Goal: Task Accomplishment & Management: Complete application form

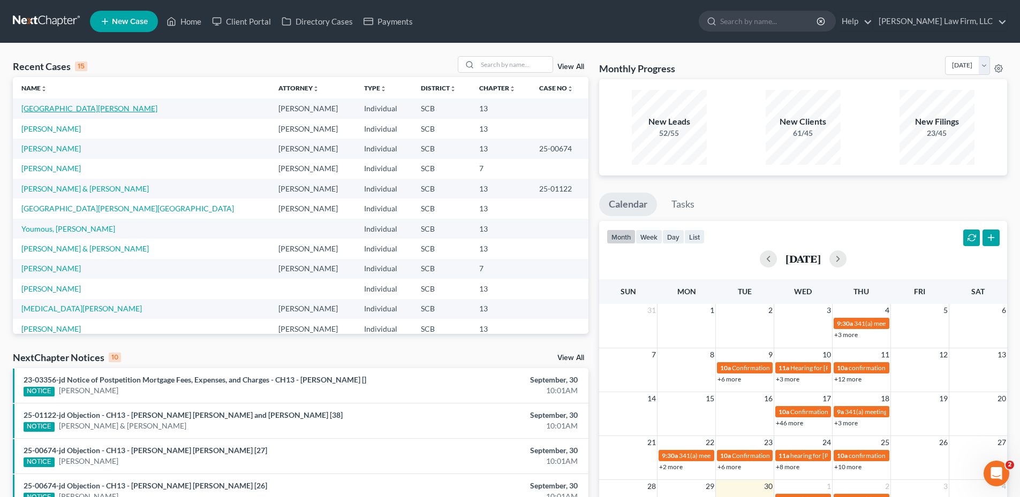
click at [52, 107] on link "[GEOGRAPHIC_DATA][PERSON_NAME]" at bounding box center [89, 108] width 136 height 9
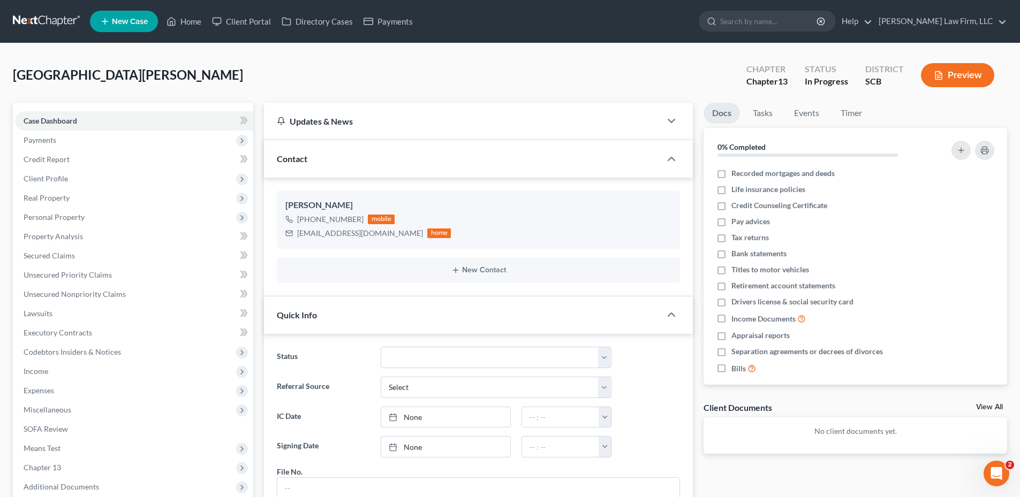
scroll to position [40, 0]
click at [132, 282] on link "Unsecured Priority Claims" at bounding box center [134, 274] width 238 height 19
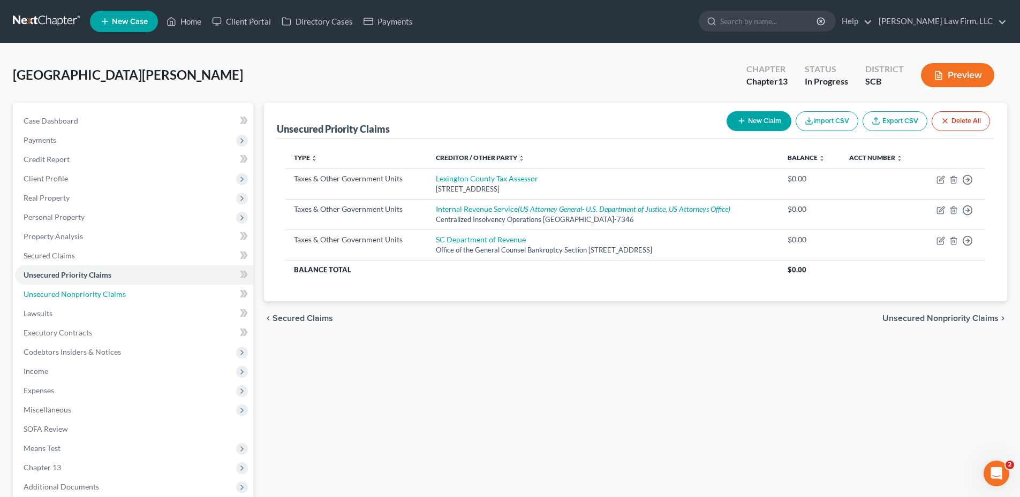
click at [139, 293] on link "Unsecured Nonpriority Claims" at bounding box center [134, 294] width 238 height 19
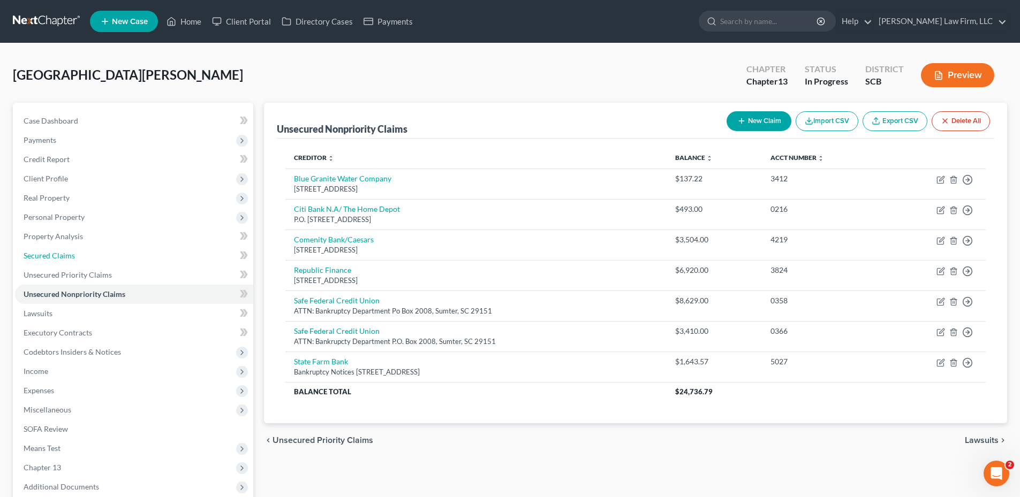
click at [109, 256] on link "Secured Claims" at bounding box center [134, 255] width 238 height 19
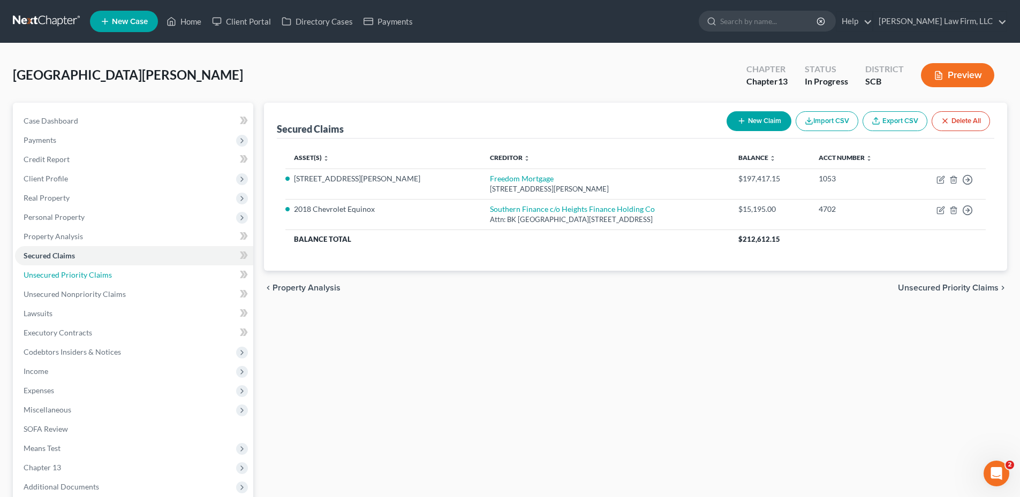
click at [118, 269] on link "Unsecured Priority Claims" at bounding box center [134, 274] width 238 height 19
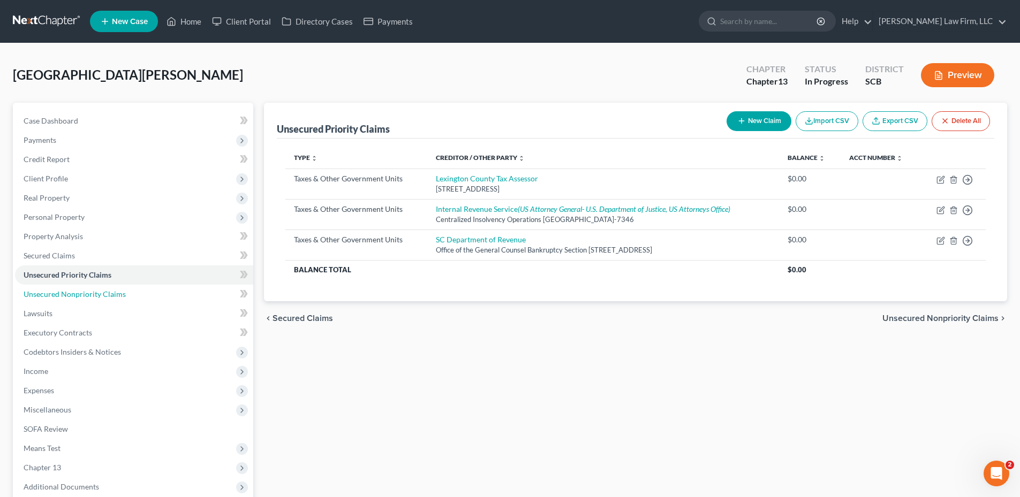
click at [126, 293] on link "Unsecured Nonpriority Claims" at bounding box center [134, 294] width 238 height 19
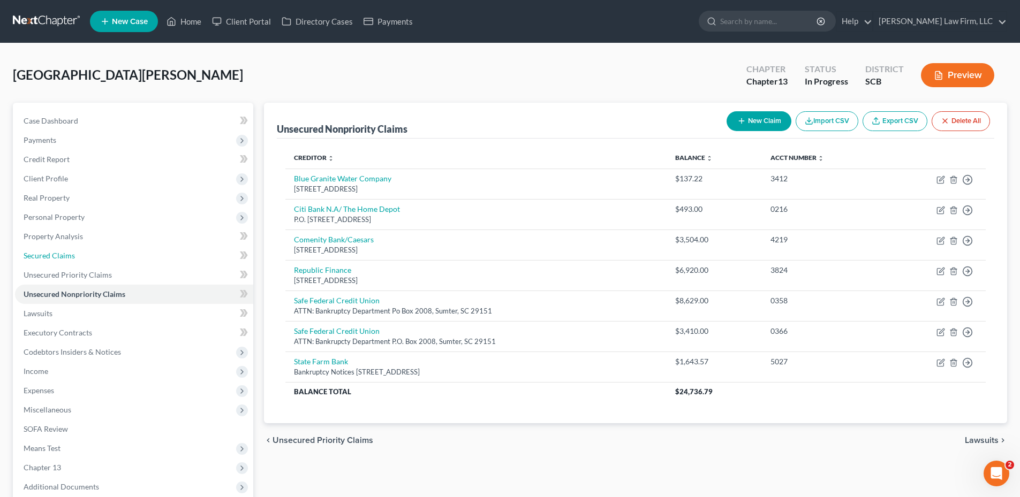
click at [105, 255] on link "Secured Claims" at bounding box center [134, 255] width 238 height 19
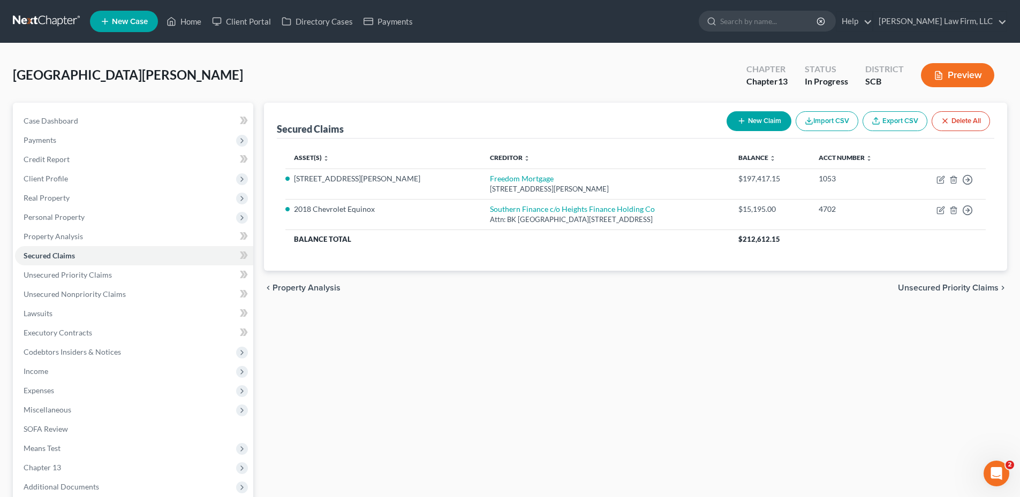
click at [350, 58] on div "[GEOGRAPHIC_DATA][PERSON_NAME] Upgraded Chapter Chapter 13 Status In Progress D…" at bounding box center [510, 79] width 994 height 47
click at [123, 272] on link "Unsecured Priority Claims" at bounding box center [134, 274] width 238 height 19
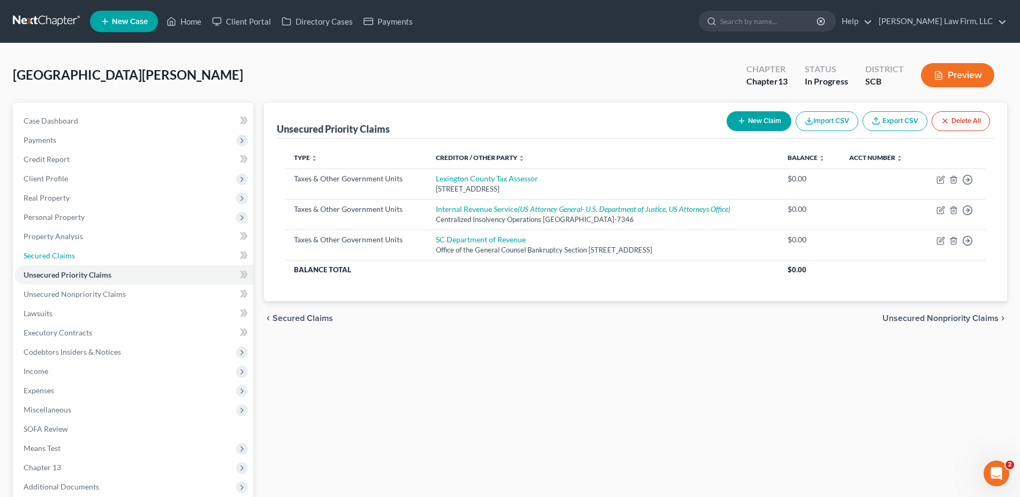
click at [101, 263] on link "Secured Claims" at bounding box center [134, 255] width 238 height 19
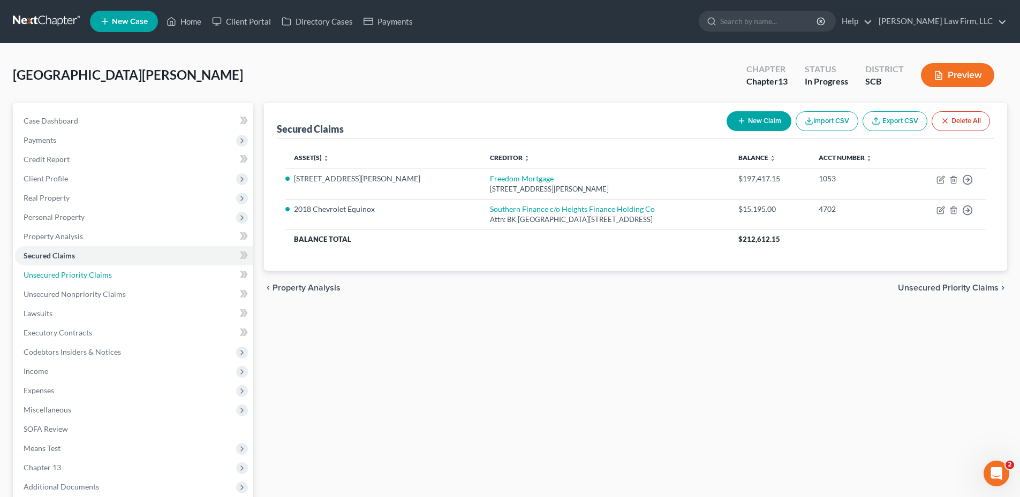
click at [113, 280] on link "Unsecured Priority Claims" at bounding box center [134, 274] width 238 height 19
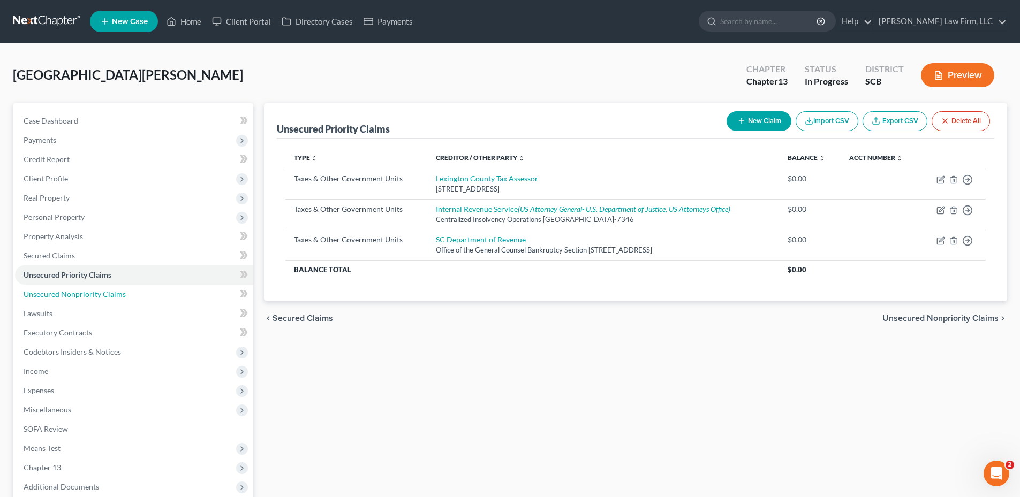
click at [115, 295] on span "Unsecured Nonpriority Claims" at bounding box center [75, 294] width 102 height 9
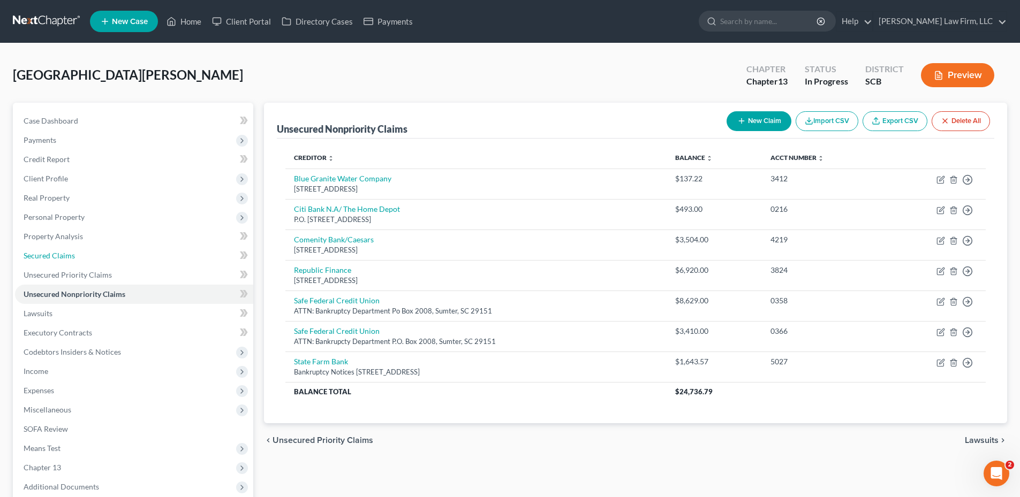
click at [66, 255] on span "Secured Claims" at bounding box center [49, 255] width 51 height 9
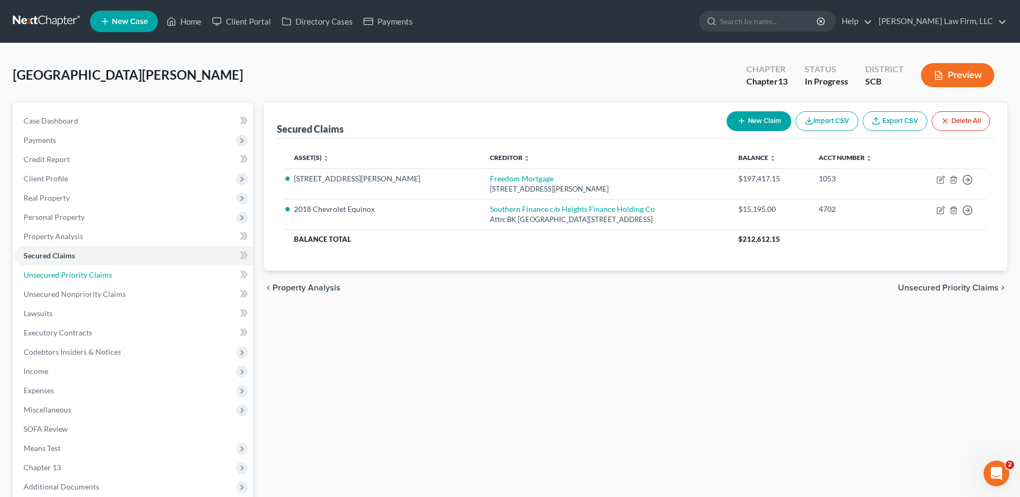
click at [105, 284] on link "Unsecured Priority Claims" at bounding box center [134, 274] width 238 height 19
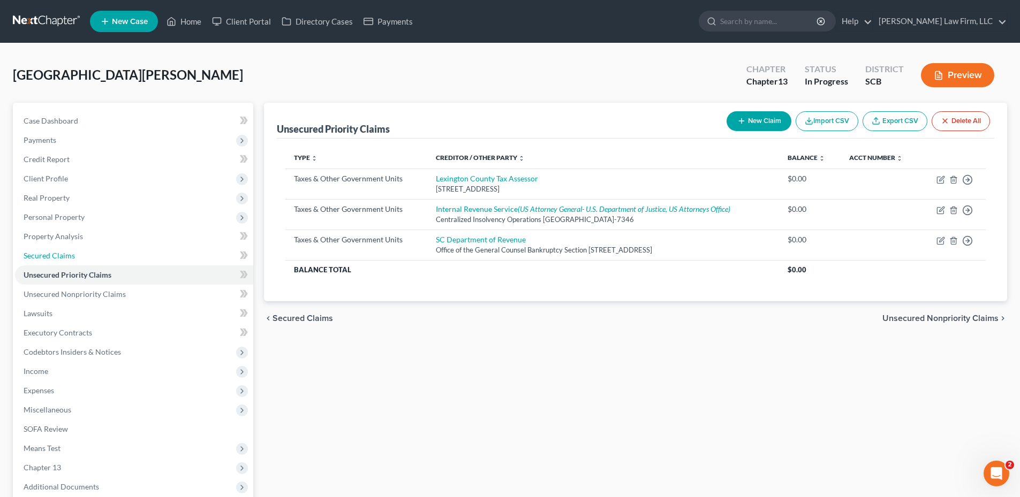
click at [79, 258] on link "Secured Claims" at bounding box center [134, 255] width 238 height 19
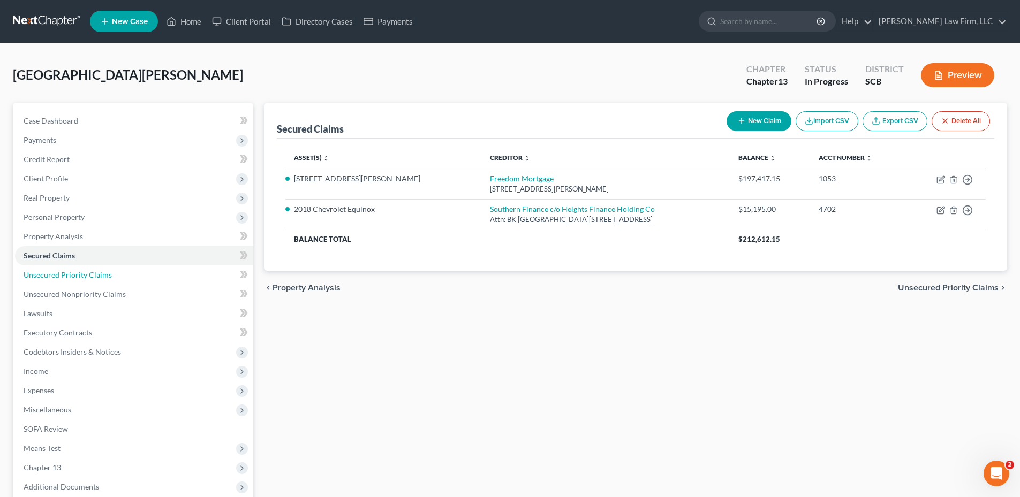
click at [92, 276] on span "Unsecured Priority Claims" at bounding box center [68, 274] width 88 height 9
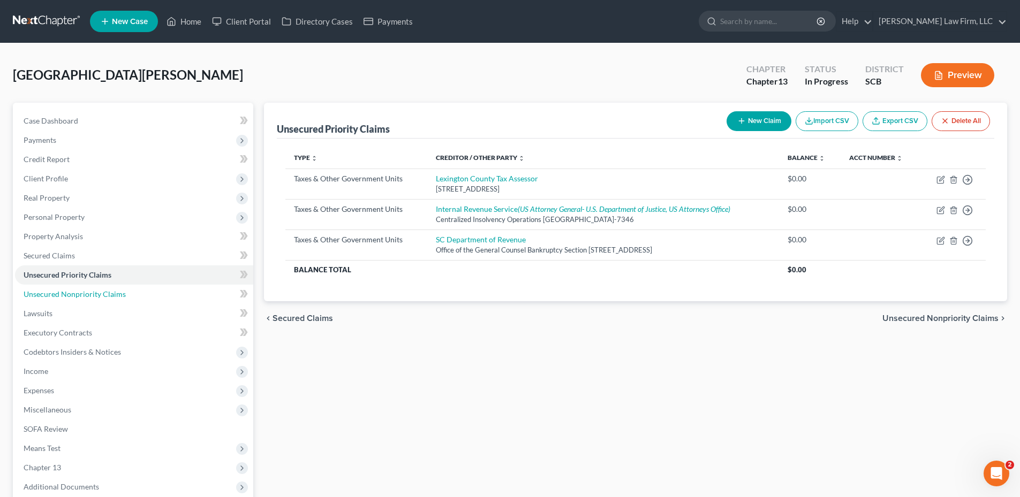
click at [96, 291] on span "Unsecured Nonpriority Claims" at bounding box center [75, 294] width 102 height 9
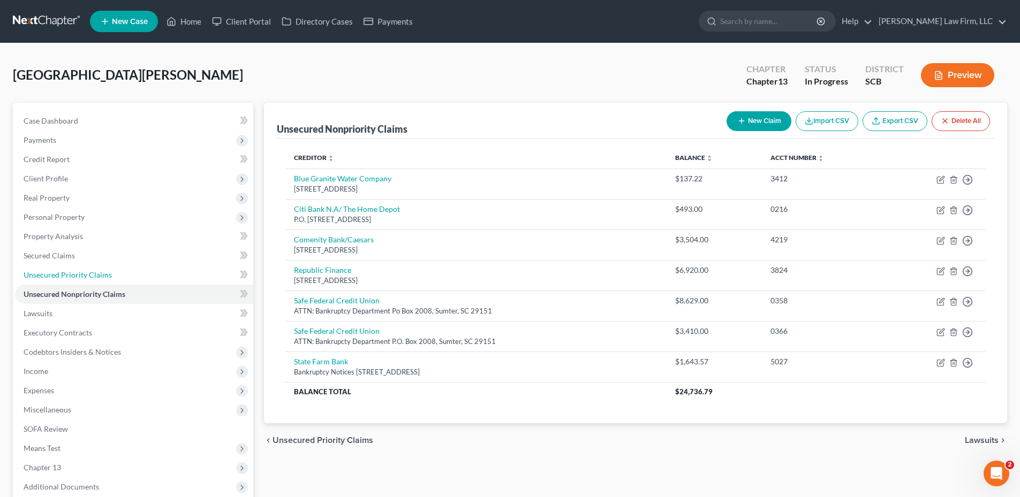
click at [93, 278] on span "Unsecured Priority Claims" at bounding box center [68, 274] width 88 height 9
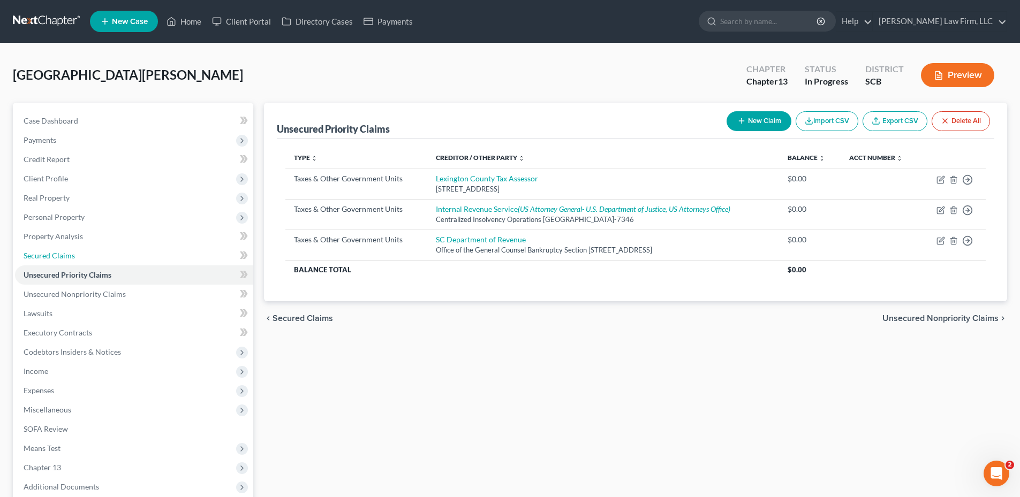
click at [81, 259] on link "Secured Claims" at bounding box center [134, 255] width 238 height 19
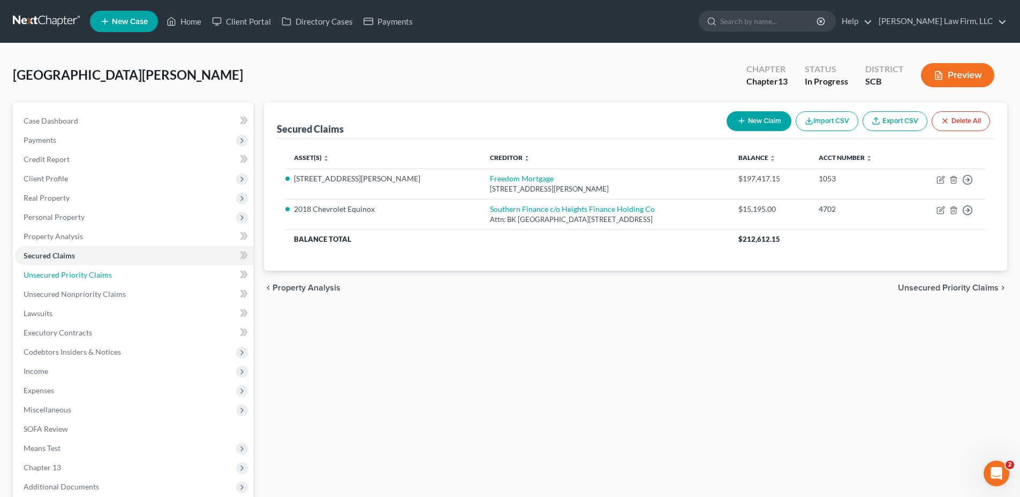
drag, startPoint x: 80, startPoint y: 279, endPoint x: 85, endPoint y: 284, distance: 6.8
click at [81, 280] on link "Unsecured Priority Claims" at bounding box center [134, 274] width 238 height 19
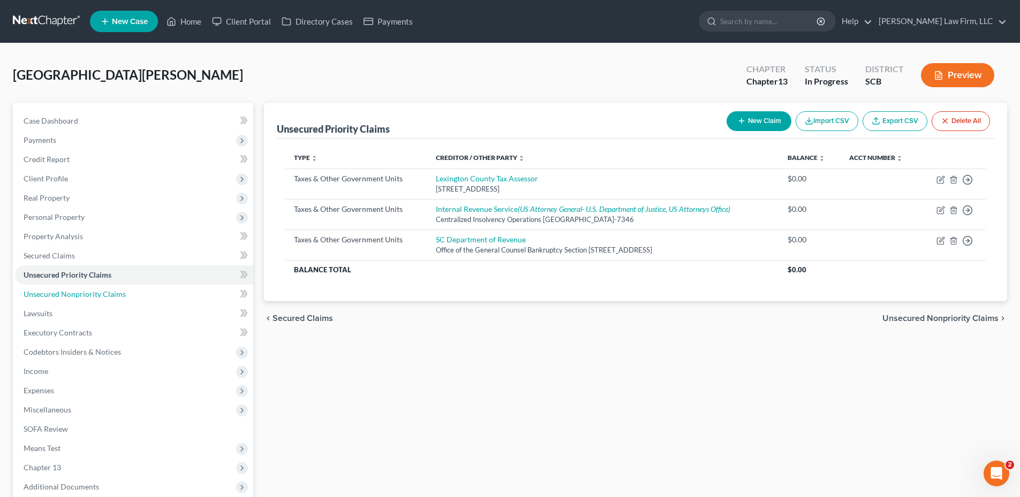
click at [90, 291] on span "Unsecured Nonpriority Claims" at bounding box center [75, 294] width 102 height 9
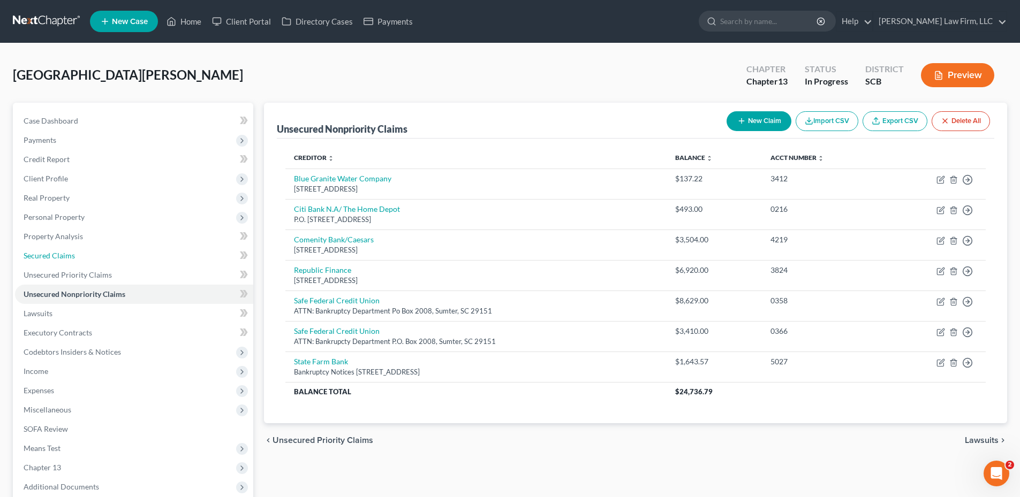
click at [77, 256] on link "Secured Claims" at bounding box center [134, 255] width 238 height 19
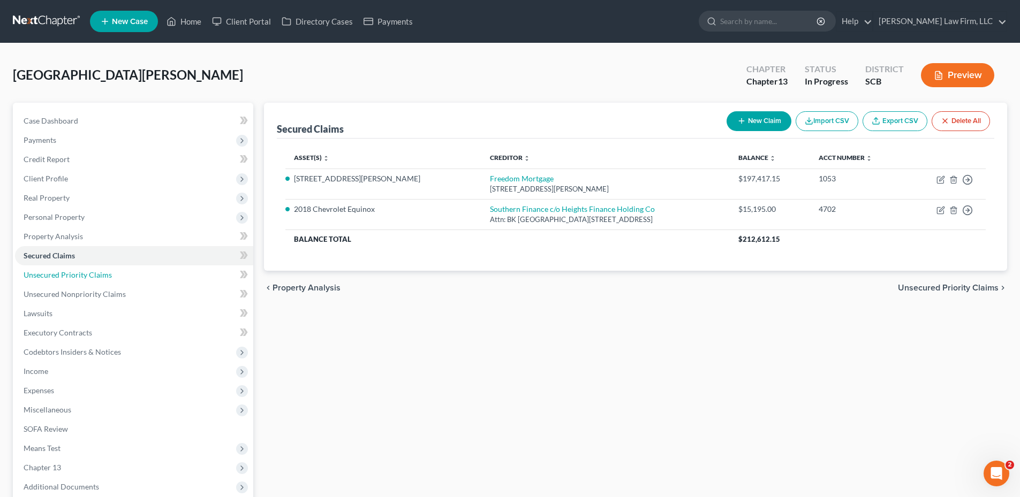
click at [140, 279] on link "Unsecured Priority Claims" at bounding box center [134, 274] width 238 height 19
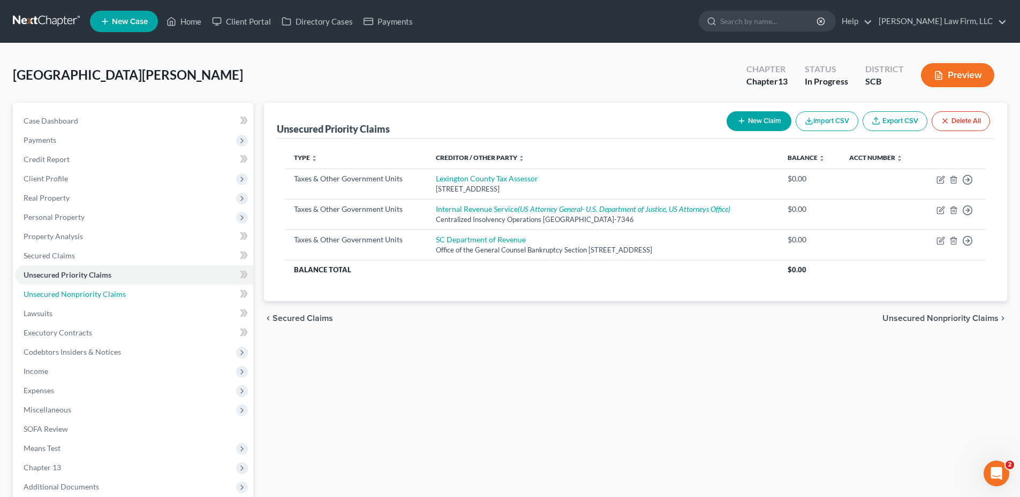
click at [147, 296] on link "Unsecured Nonpriority Claims" at bounding box center [134, 294] width 238 height 19
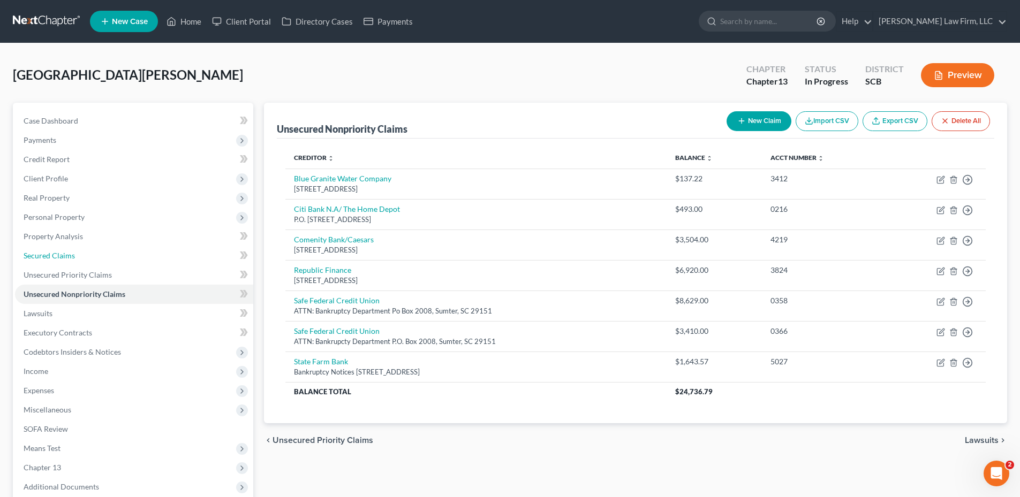
click at [130, 263] on link "Secured Claims" at bounding box center [134, 255] width 238 height 19
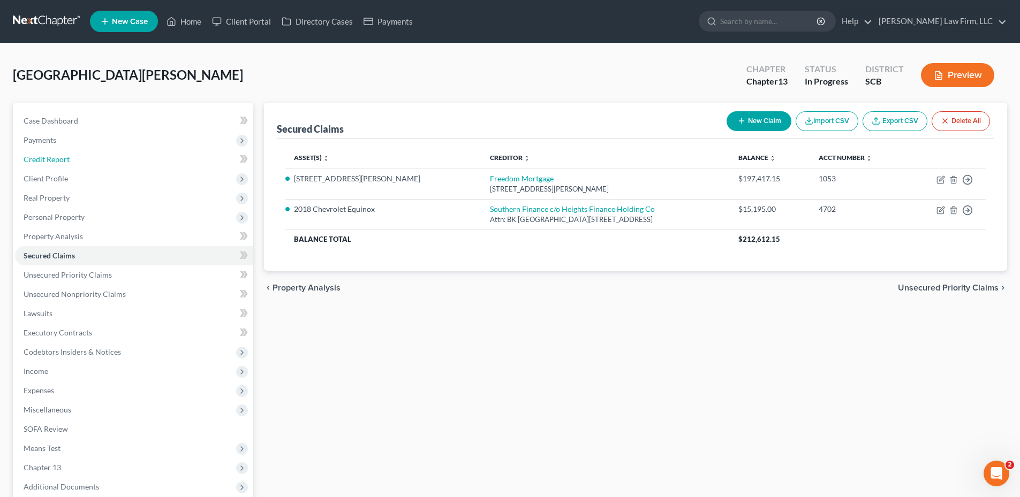
click at [86, 153] on link "Credit Report" at bounding box center [134, 159] width 238 height 19
click at [79, 143] on span "Payments" at bounding box center [134, 140] width 238 height 19
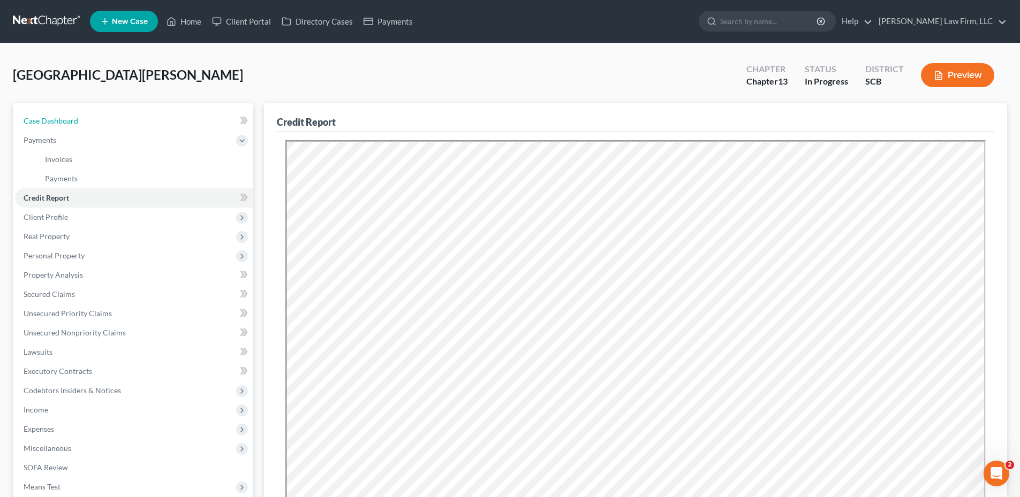
click at [85, 129] on link "Case Dashboard" at bounding box center [134, 120] width 238 height 19
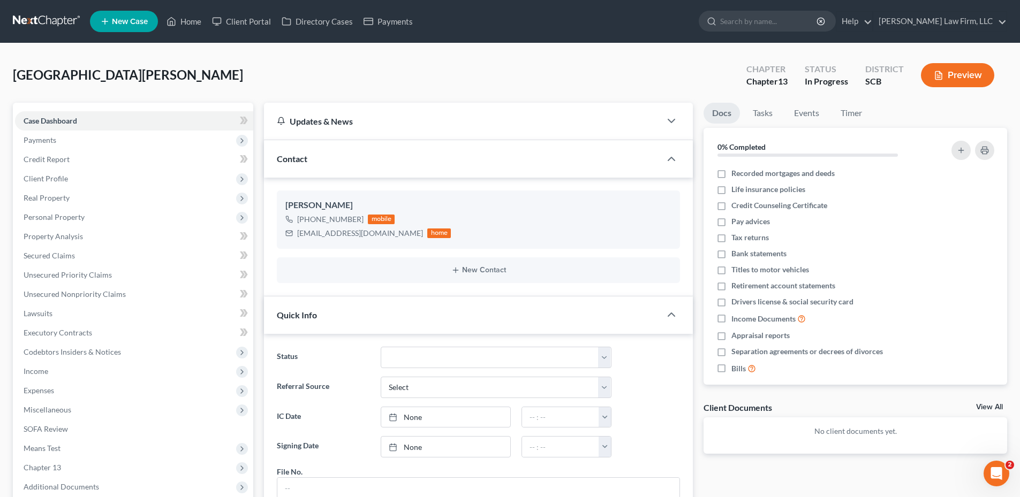
scroll to position [40, 0]
click at [97, 161] on link "Credit Report" at bounding box center [134, 159] width 238 height 19
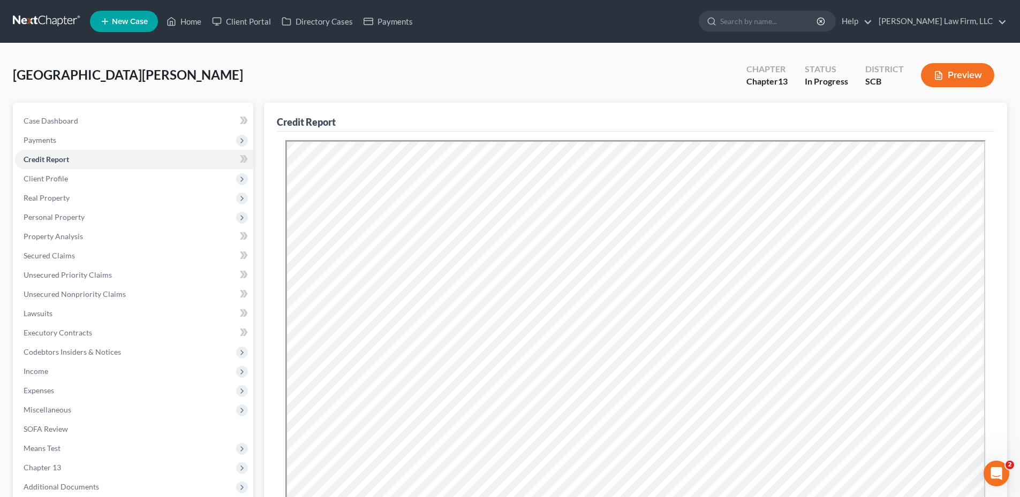
click at [90, 148] on span "Payments" at bounding box center [134, 140] width 238 height 19
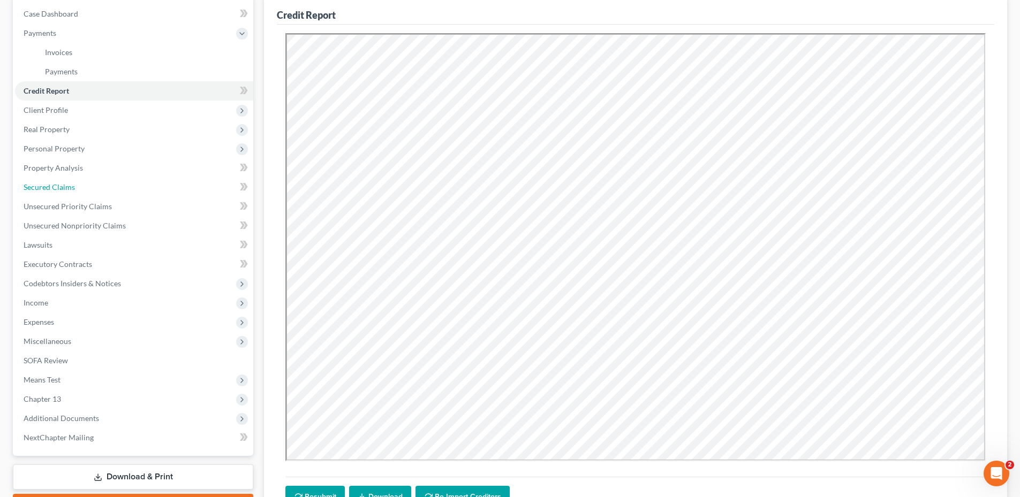
click at [66, 184] on span "Secured Claims" at bounding box center [49, 187] width 51 height 9
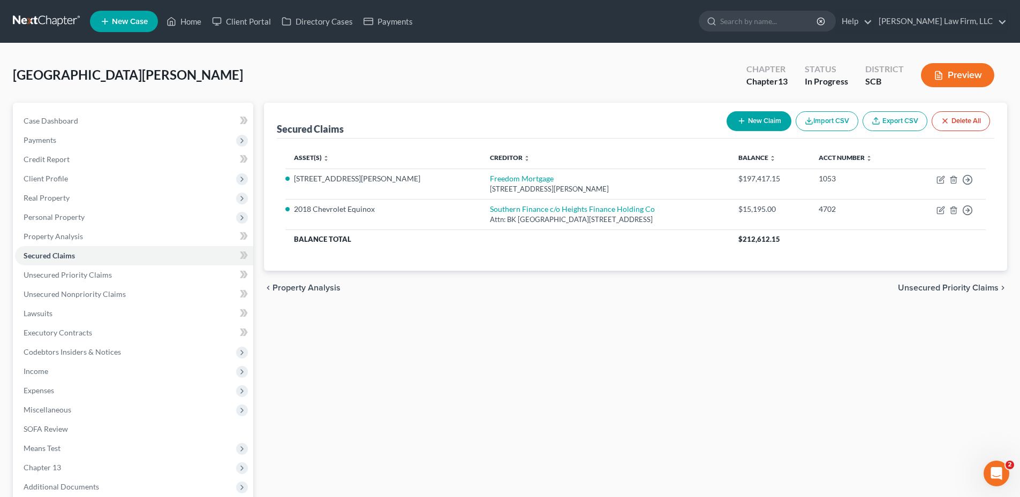
click at [61, 375] on span "Income" at bounding box center [134, 371] width 238 height 19
click at [140, 412] on link "Non Employment Income" at bounding box center [144, 409] width 217 height 19
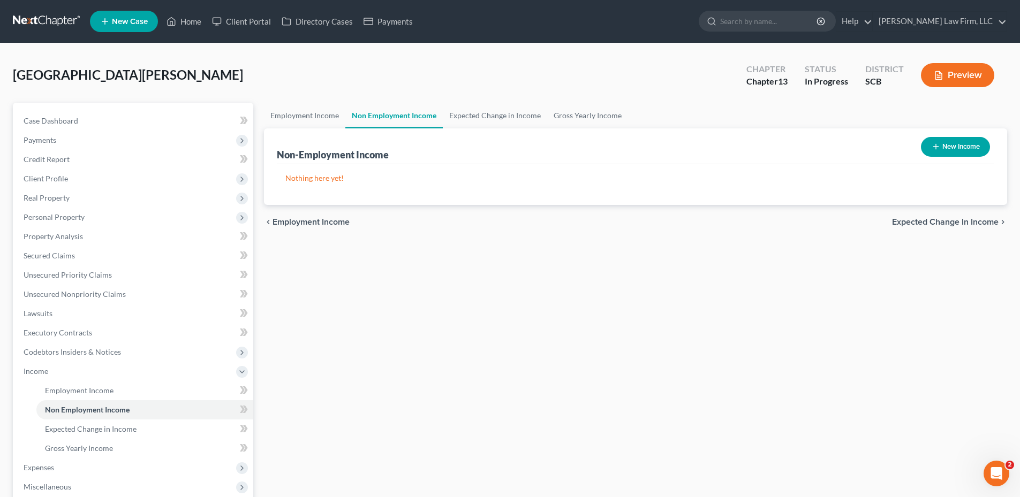
click at [72, 177] on span "Client Profile" at bounding box center [134, 178] width 238 height 19
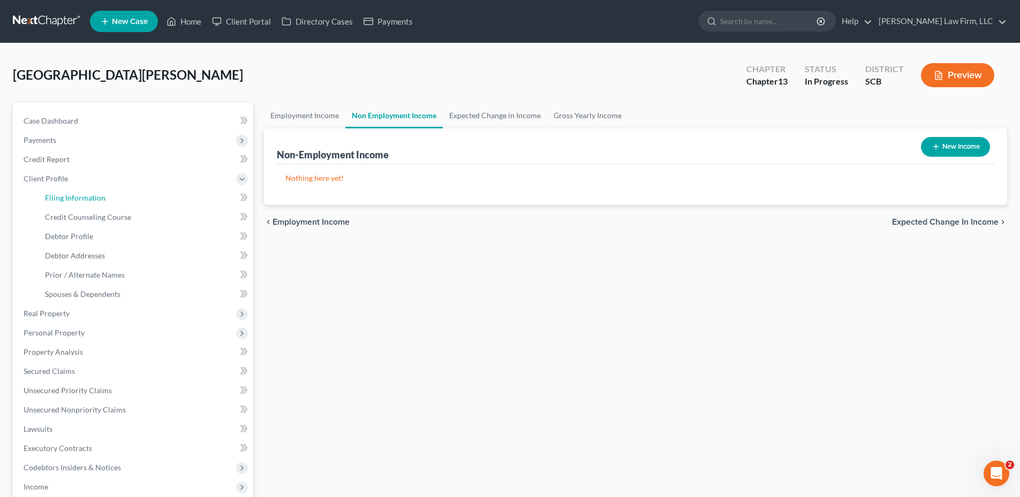
click at [71, 191] on link "Filing Information" at bounding box center [144, 197] width 217 height 19
select select "1"
select select "0"
select select "3"
select select "42"
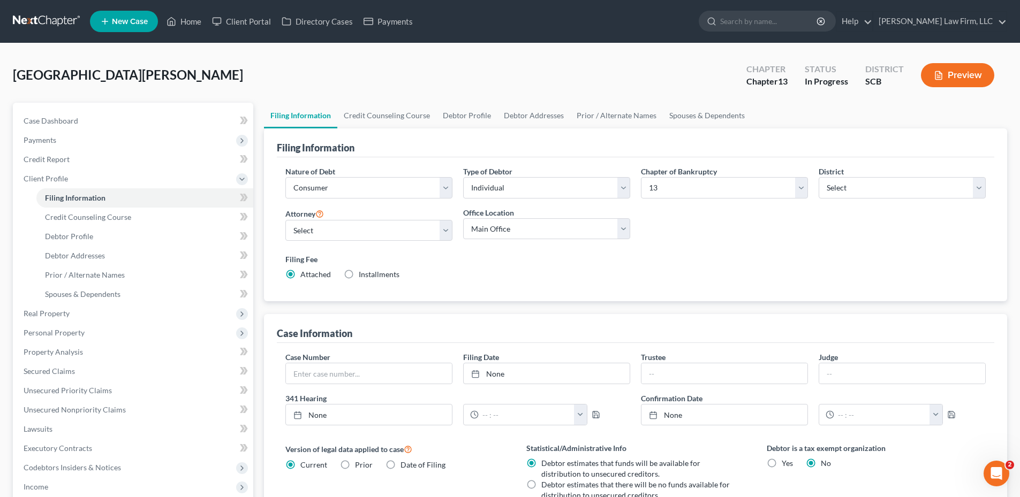
click at [71, 180] on span "Client Profile" at bounding box center [134, 178] width 238 height 19
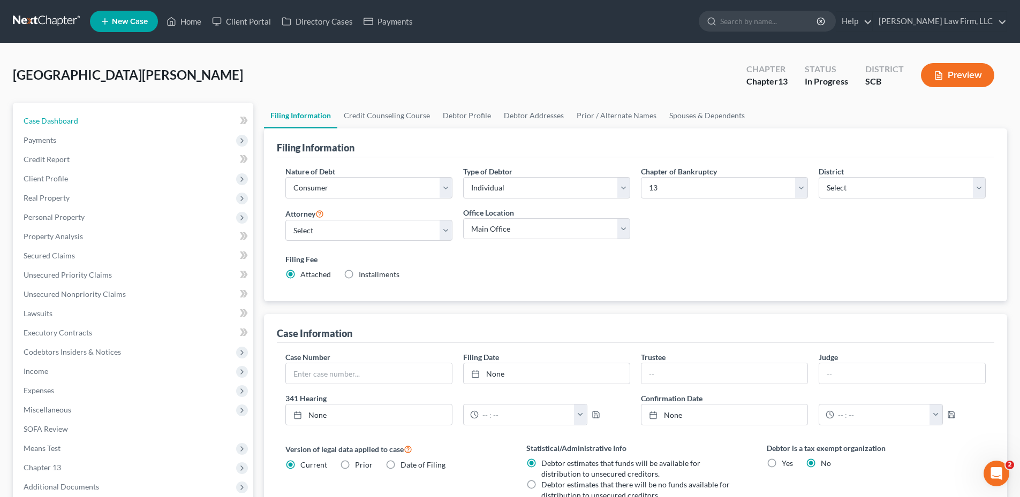
click at [96, 119] on link "Case Dashboard" at bounding box center [134, 120] width 238 height 19
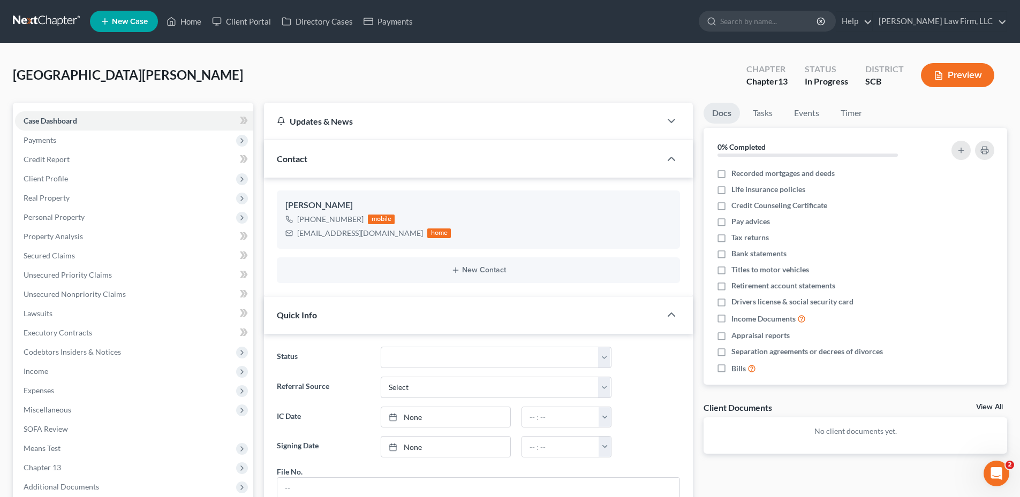
drag, startPoint x: 48, startPoint y: 369, endPoint x: 77, endPoint y: 356, distance: 31.6
click at [48, 369] on span "Income" at bounding box center [134, 371] width 238 height 19
click at [115, 393] on link "Employment Income" at bounding box center [144, 390] width 217 height 19
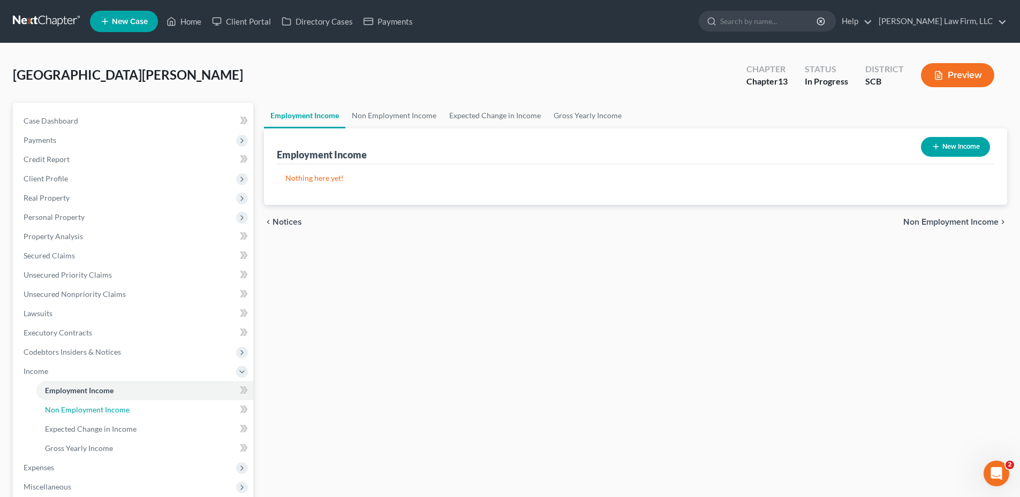
click at [112, 405] on span "Non Employment Income" at bounding box center [87, 409] width 85 height 9
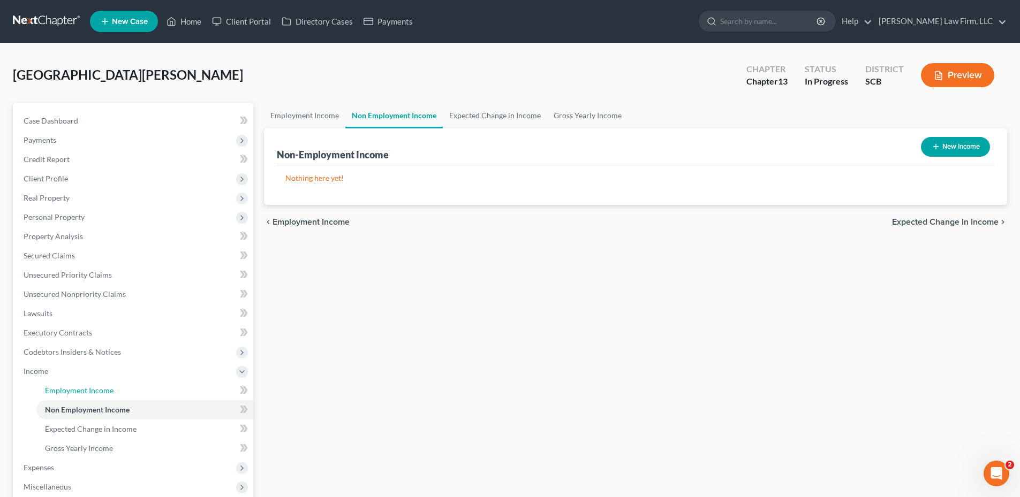
click at [118, 389] on link "Employment Income" at bounding box center [144, 390] width 217 height 19
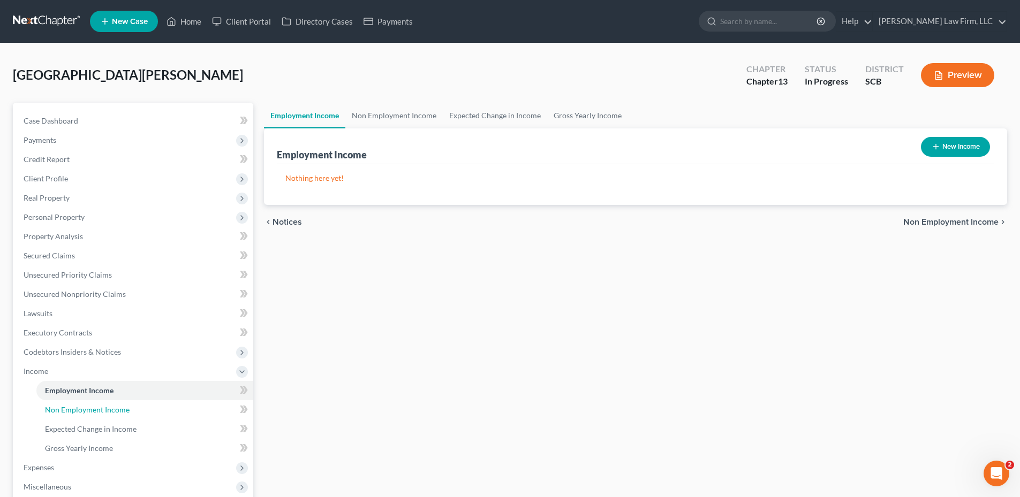
click at [125, 400] on link "Non Employment Income" at bounding box center [144, 409] width 217 height 19
